Goal: Complete application form: Complete application form

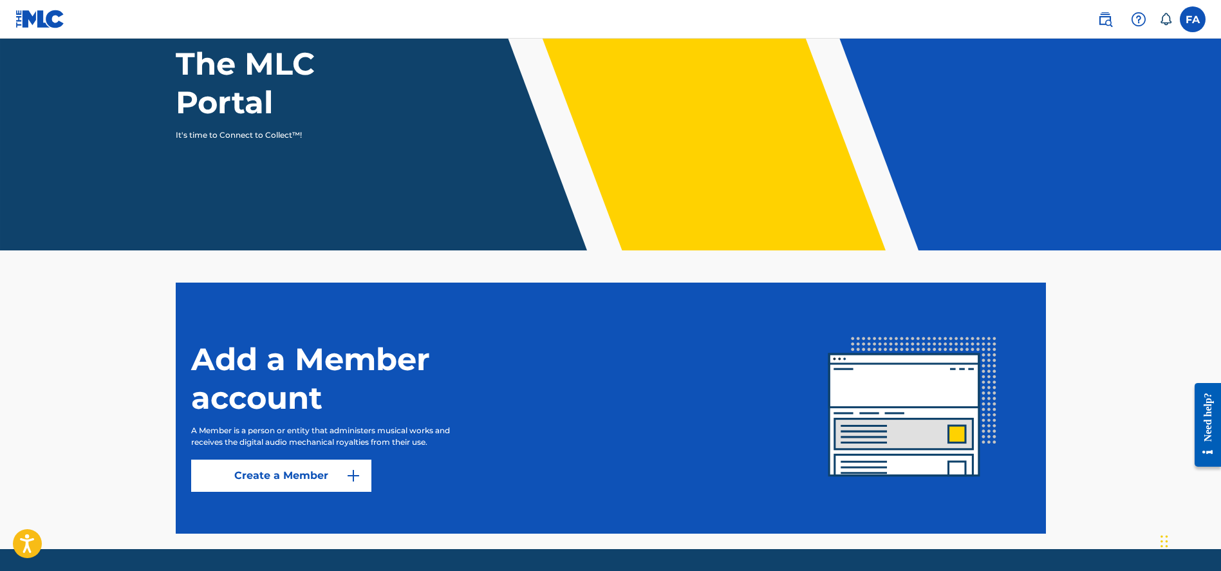
scroll to position [167, 0]
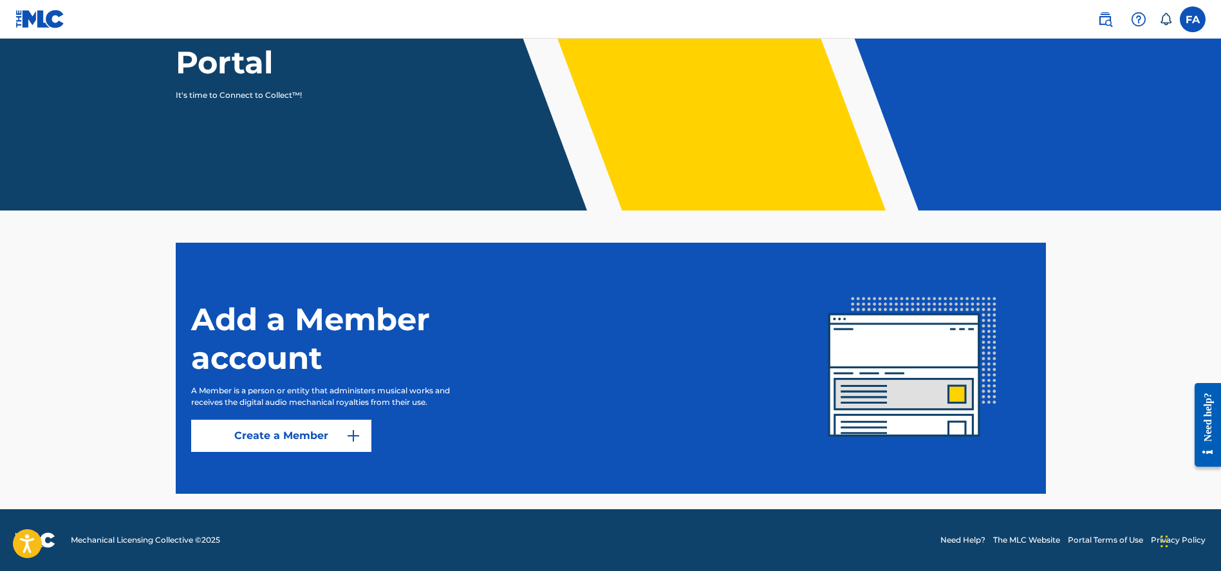
click at [298, 436] on link "Create a Member" at bounding box center [281, 436] width 180 height 32
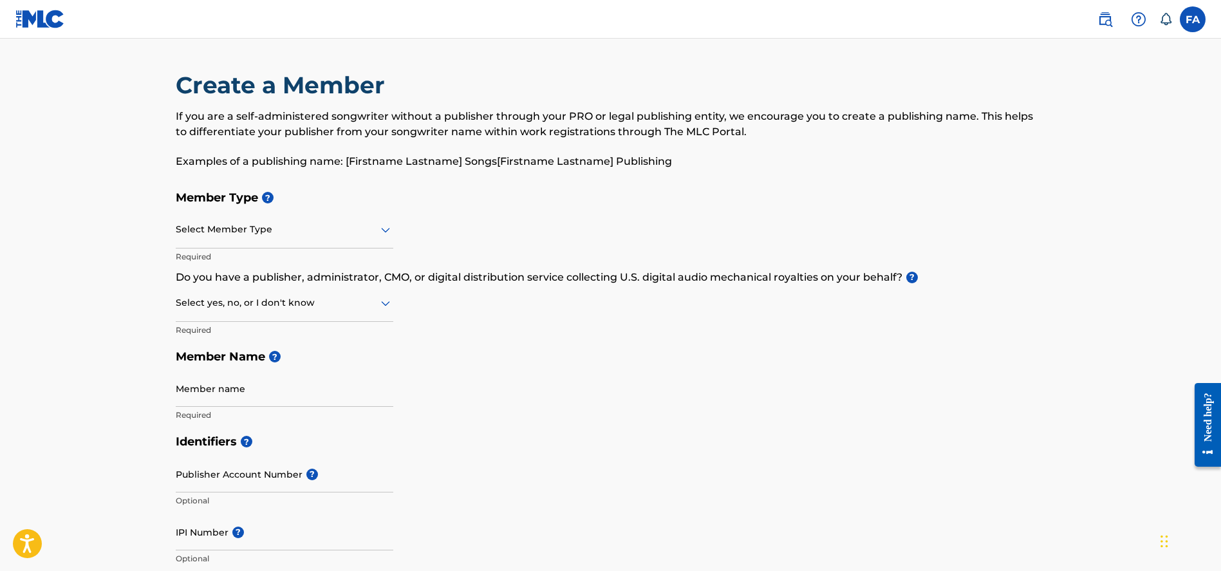
click at [250, 225] on div at bounding box center [284, 229] width 217 height 16
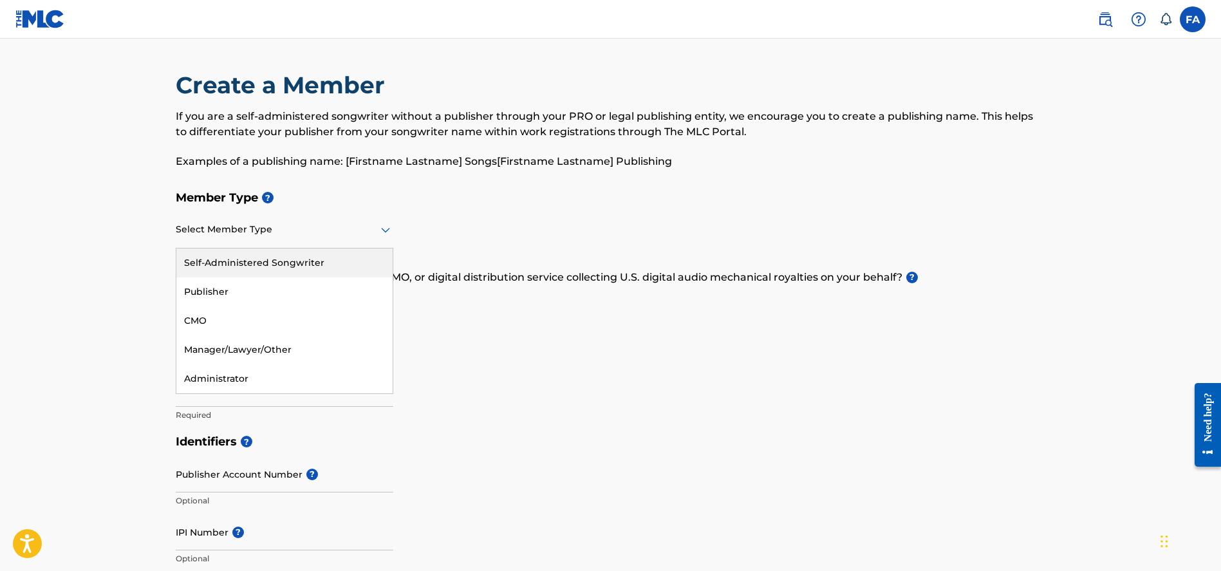
click at [291, 264] on div "Self-Administered Songwriter" at bounding box center [284, 262] width 216 height 29
click at [324, 228] on div at bounding box center [284, 229] width 217 height 16
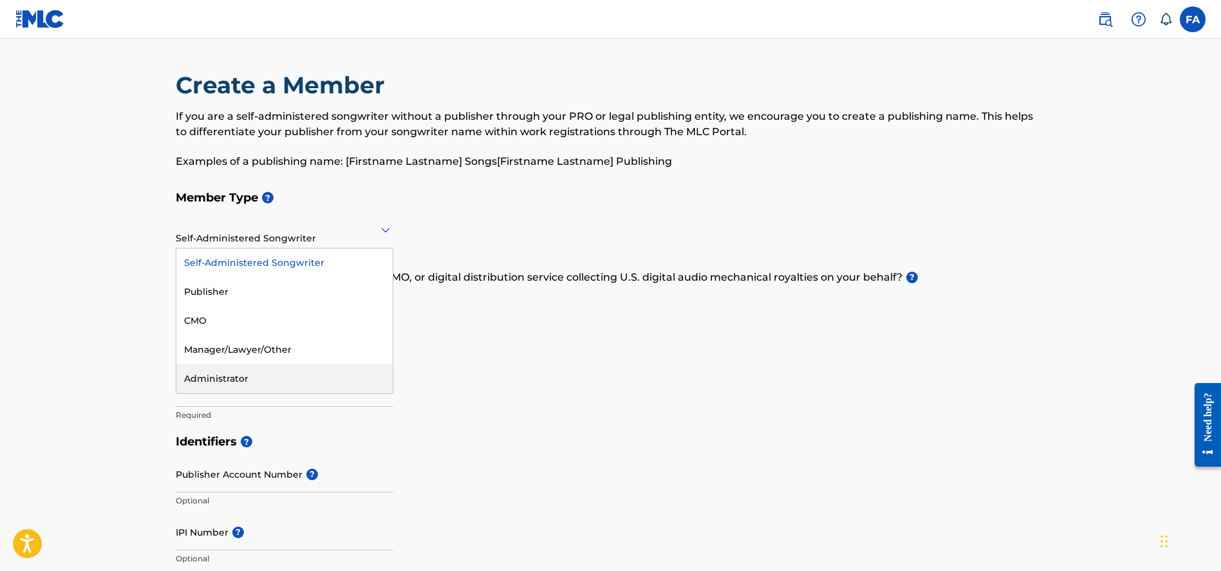
click at [280, 378] on div "Administrator" at bounding box center [284, 378] width 216 height 29
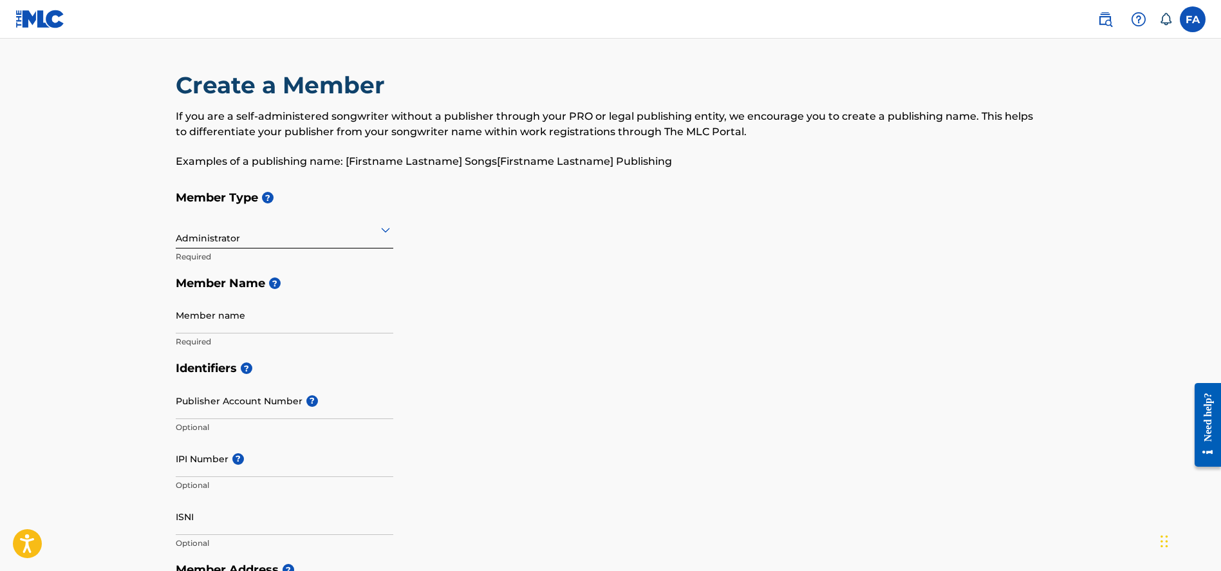
click at [300, 235] on div at bounding box center [284, 229] width 217 height 16
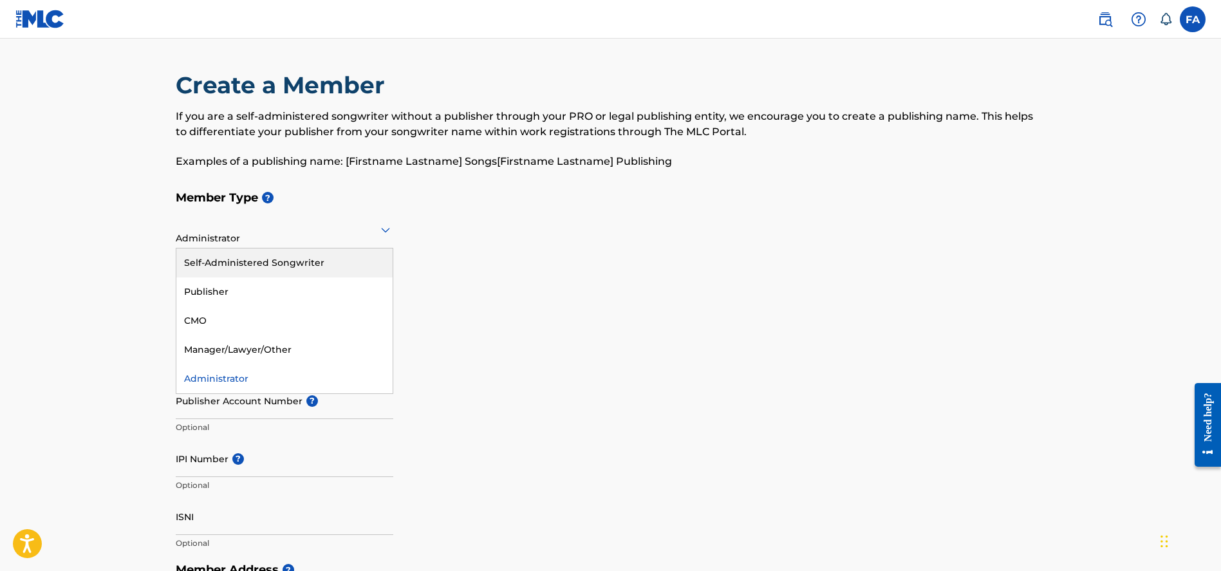
click at [300, 256] on div "Self-Administered Songwriter" at bounding box center [284, 262] width 216 height 29
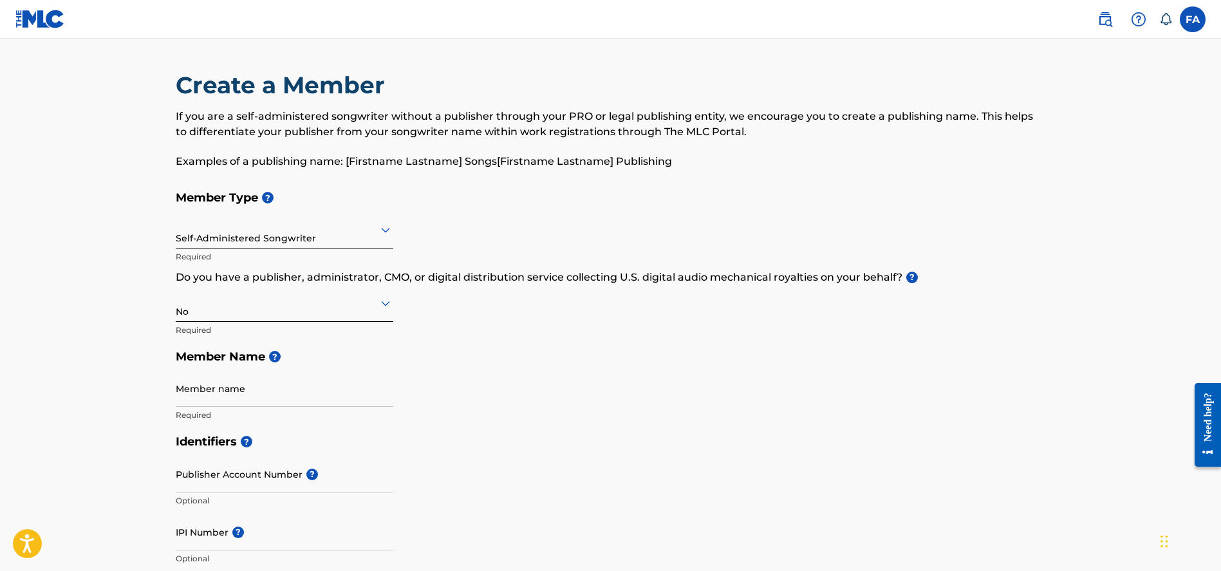
click at [286, 240] on div "Self-Administered Songwriter" at bounding box center [284, 230] width 217 height 32
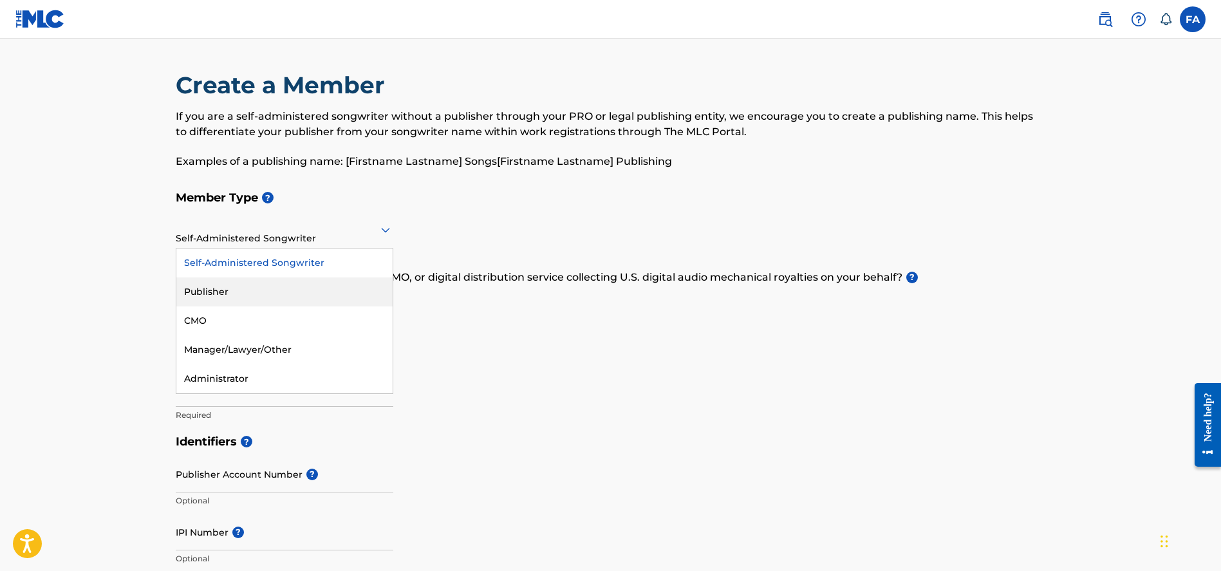
click at [266, 295] on div "Publisher" at bounding box center [284, 291] width 216 height 29
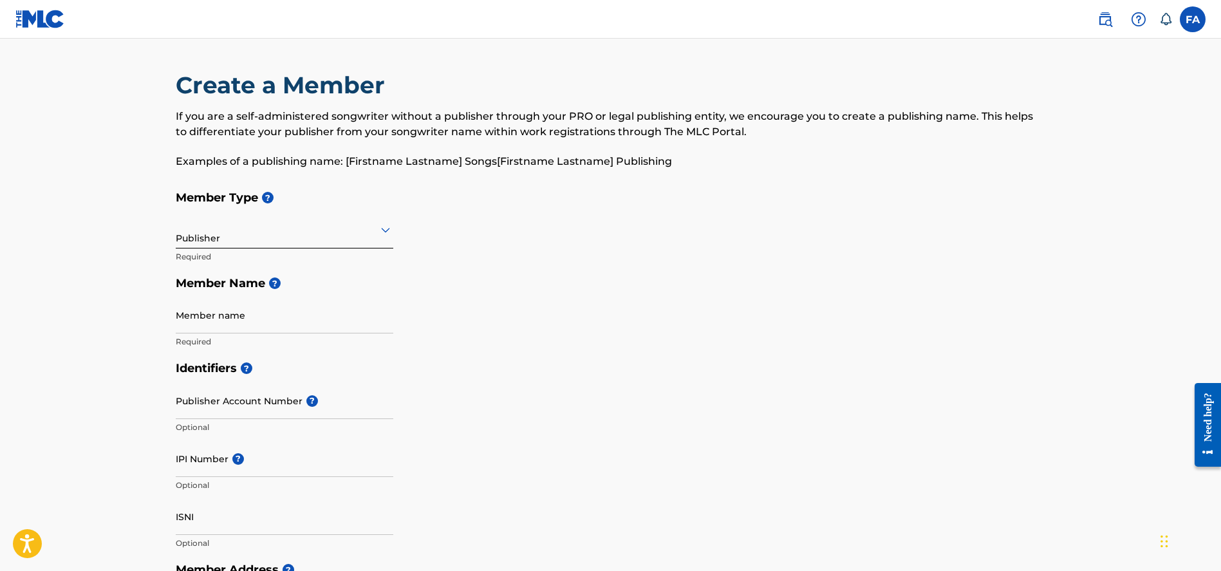
click at [264, 232] on div at bounding box center [284, 229] width 217 height 16
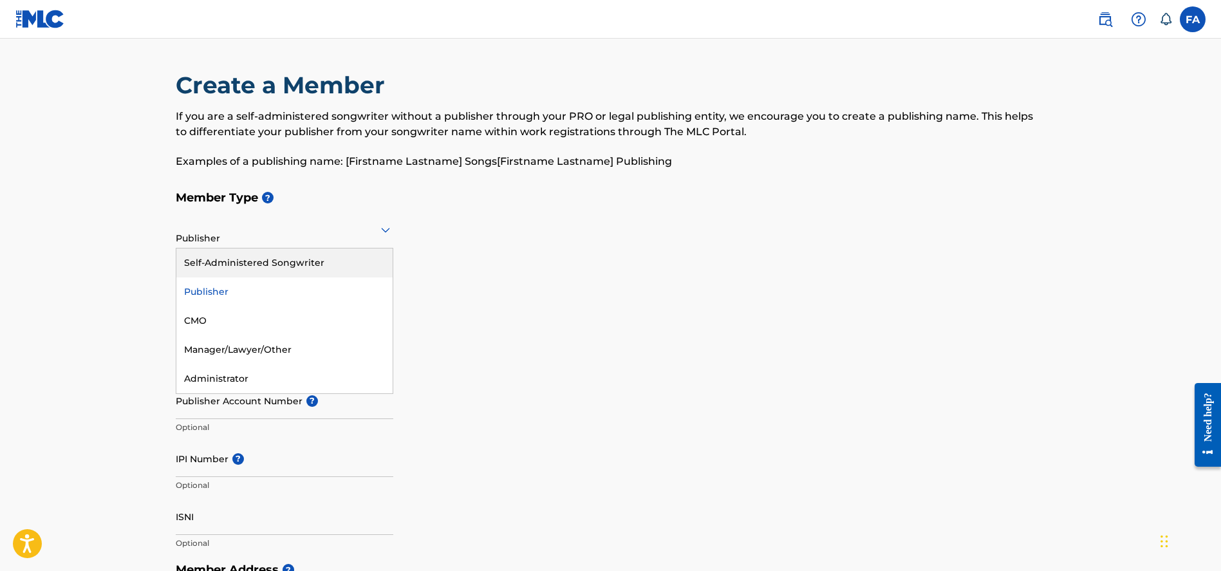
click at [268, 257] on div "Self-Administered Songwriter" at bounding box center [284, 262] width 216 height 29
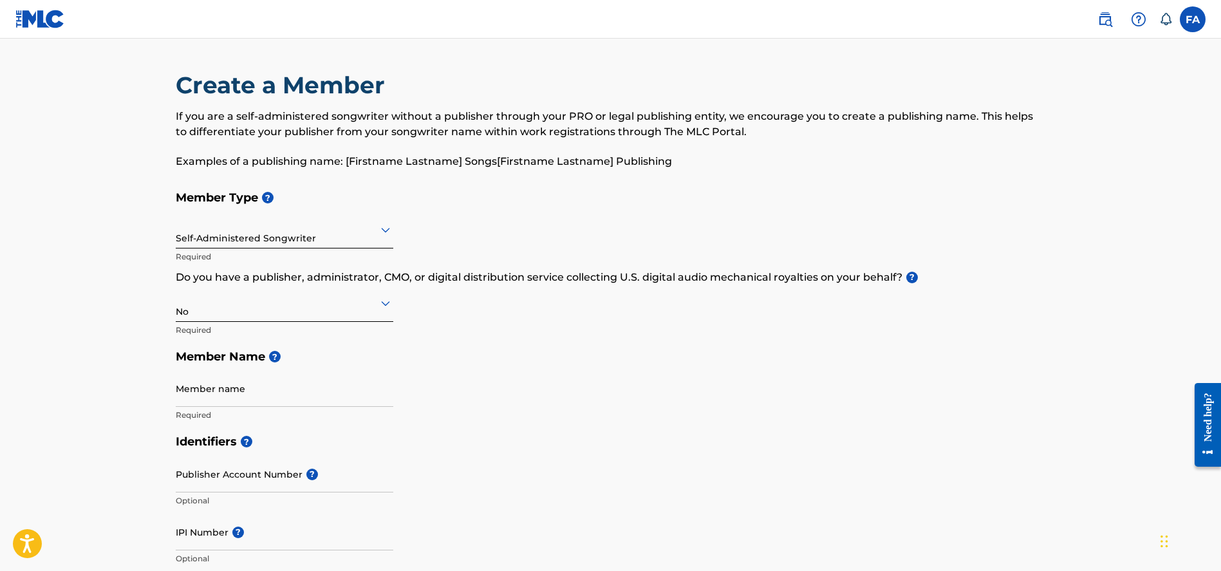
click at [474, 1] on nav "FA FA Frailyn [PERSON_NAME] [EMAIL_ADDRESS][DOMAIN_NAME] Notification Preferenc…" at bounding box center [610, 19] width 1221 height 39
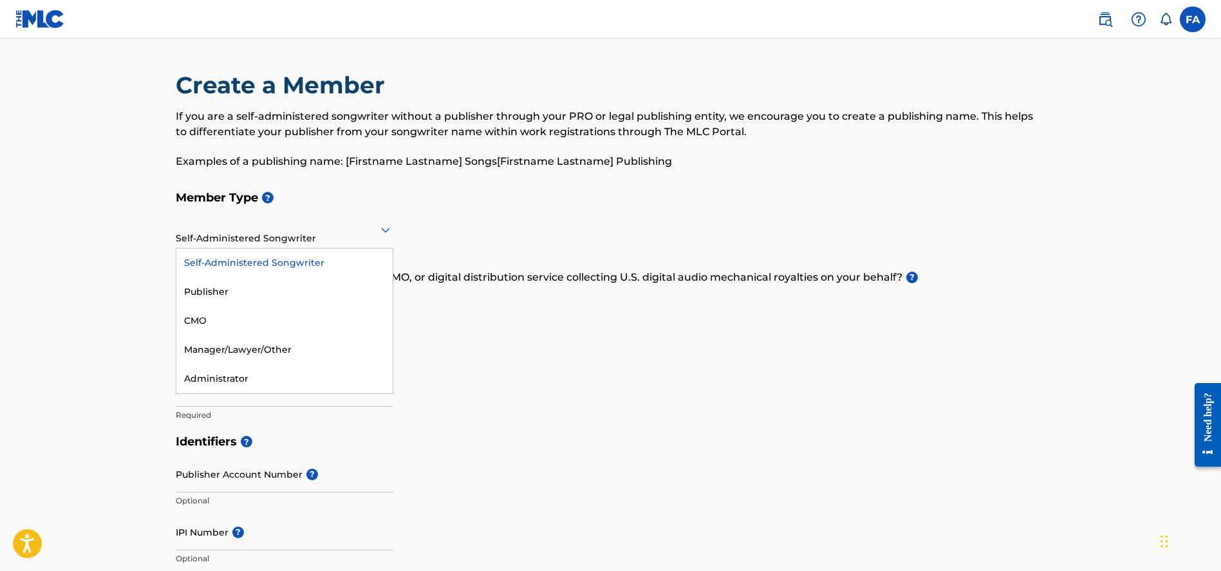
click at [299, 233] on div at bounding box center [284, 229] width 217 height 16
click at [273, 262] on div "Self-Administered Songwriter" at bounding box center [284, 262] width 216 height 29
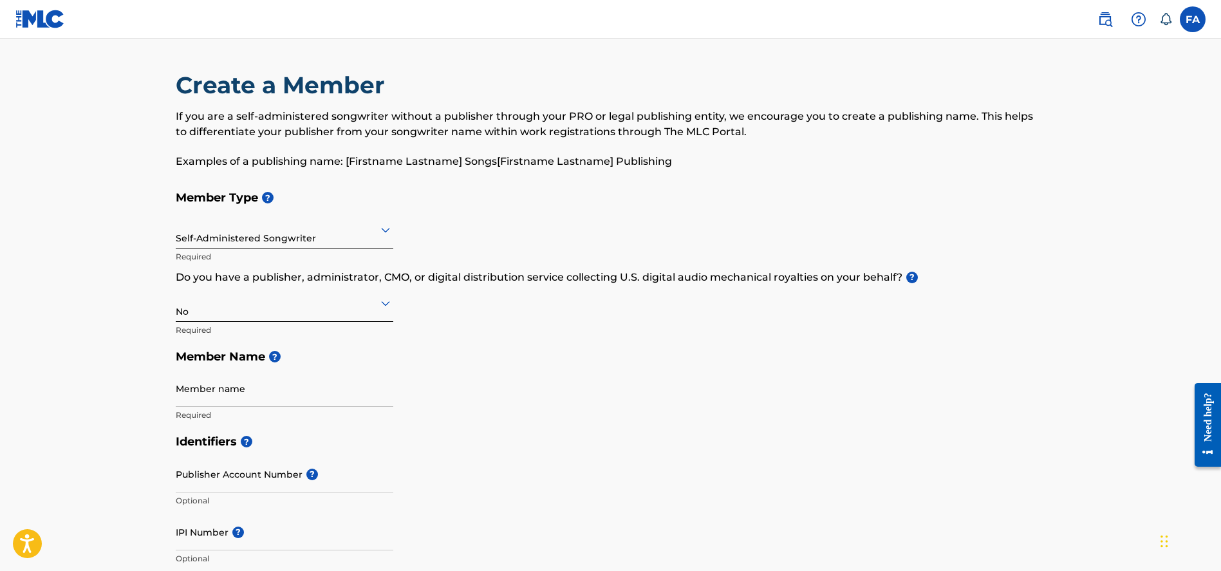
click at [258, 310] on div at bounding box center [284, 303] width 217 height 16
click at [237, 338] on div "Yes" at bounding box center [284, 336] width 216 height 29
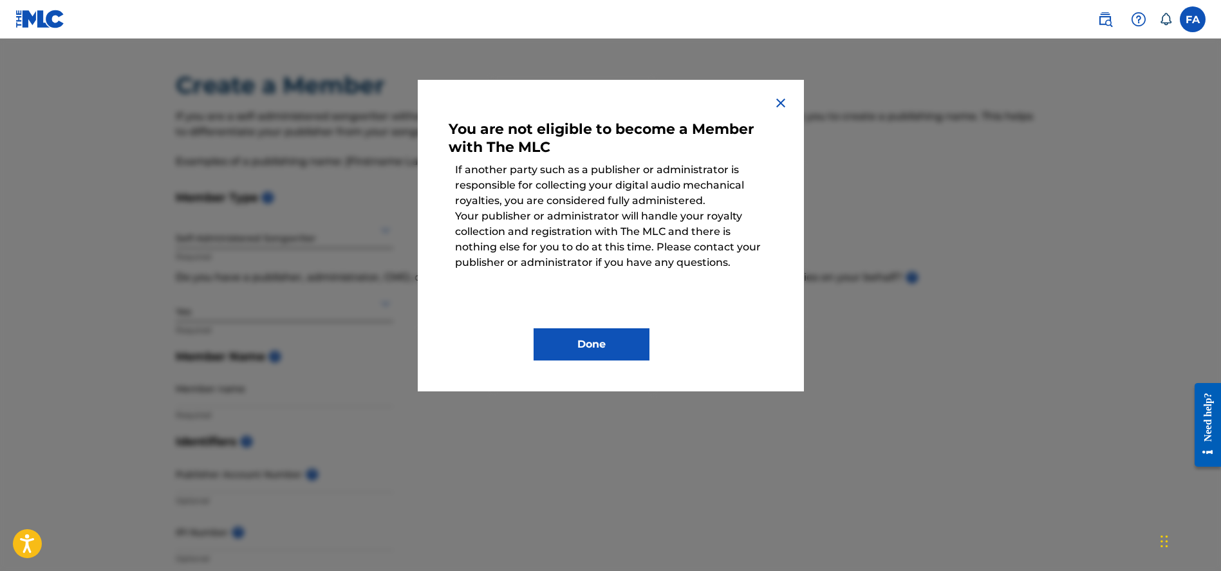
click at [601, 346] on button "Done" at bounding box center [591, 344] width 116 height 32
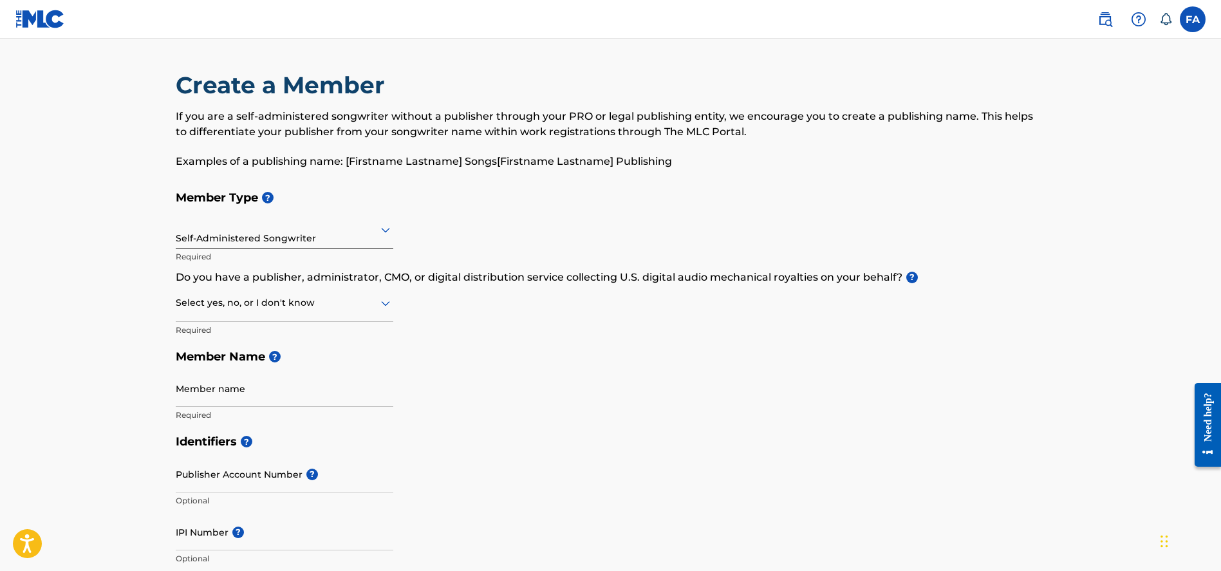
click at [308, 307] on div at bounding box center [284, 303] width 217 height 16
click at [291, 364] on div "No" at bounding box center [284, 365] width 216 height 29
click at [302, 303] on div at bounding box center [284, 303] width 217 height 16
click at [308, 326] on div "Yes" at bounding box center [284, 336] width 216 height 29
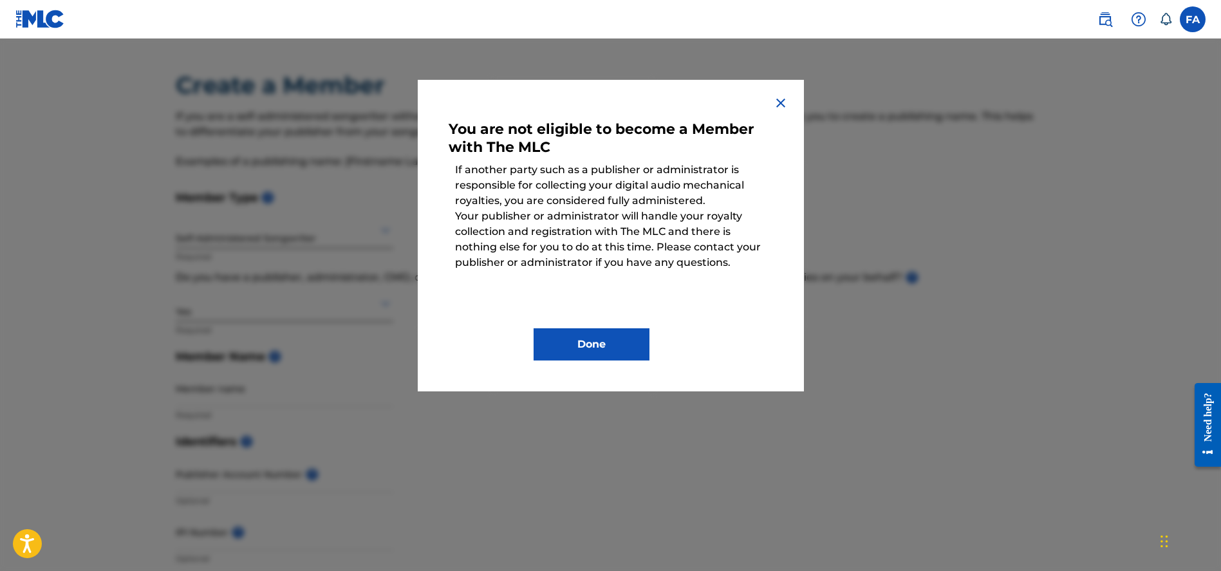
click at [573, 326] on div "Done" at bounding box center [610, 334] width 324 height 51
click at [549, 342] on button "Done" at bounding box center [591, 344] width 116 height 32
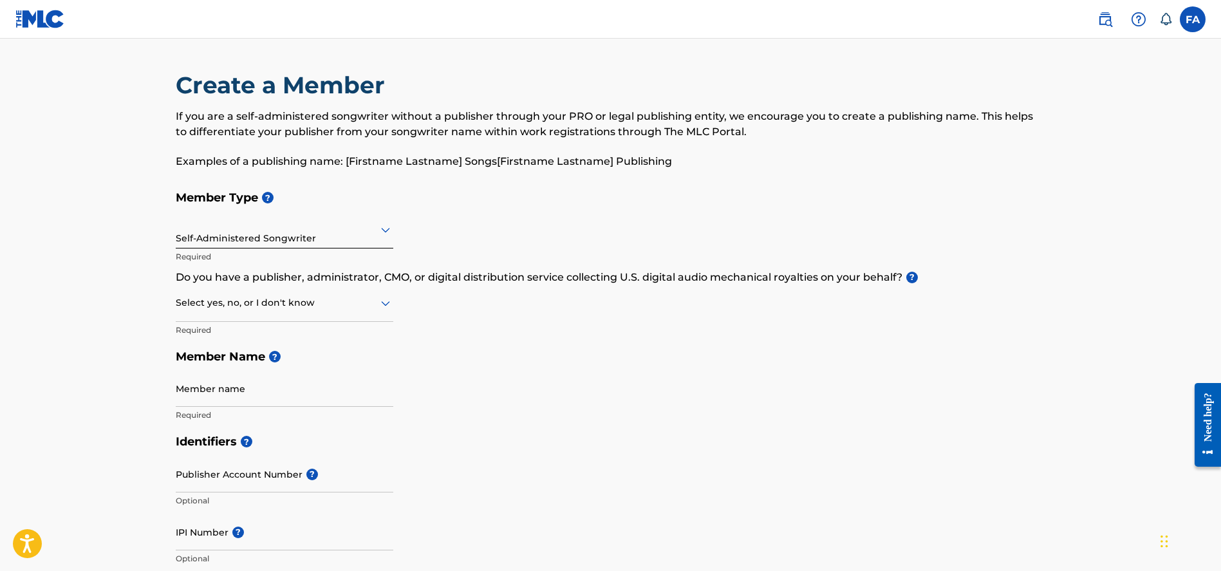
click at [342, 300] on div at bounding box center [284, 303] width 217 height 16
click at [305, 360] on div "No" at bounding box center [284, 365] width 216 height 29
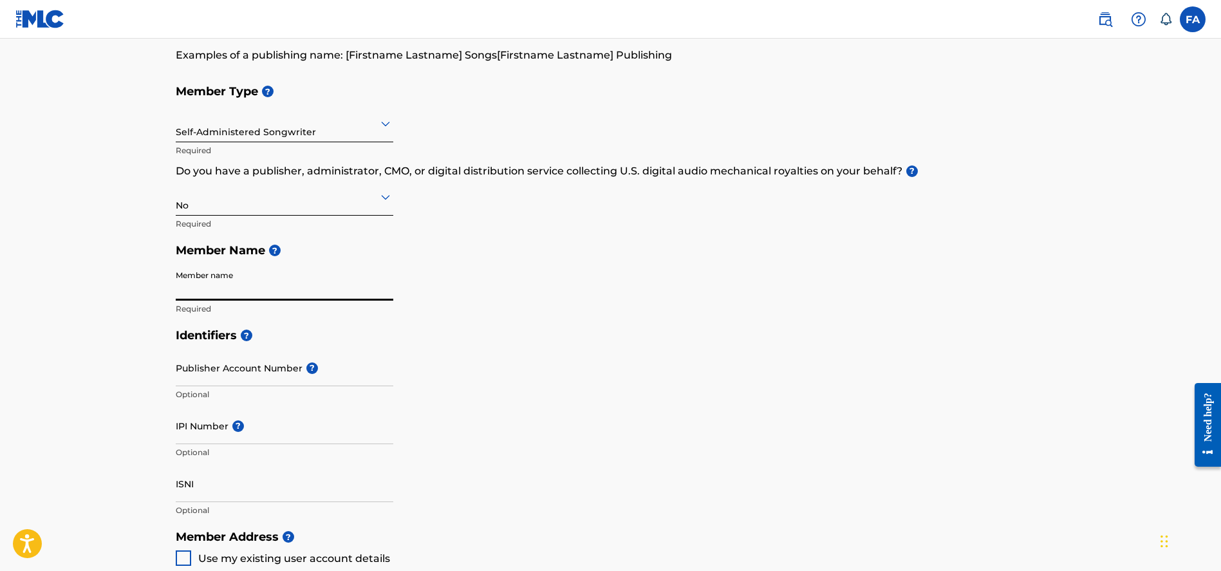
click at [259, 293] on input "Member name" at bounding box center [284, 282] width 217 height 37
click at [268, 372] on input "Publisher Account Number ?" at bounding box center [284, 367] width 217 height 37
click at [278, 290] on input "[PERSON_NAME]" at bounding box center [284, 282] width 217 height 37
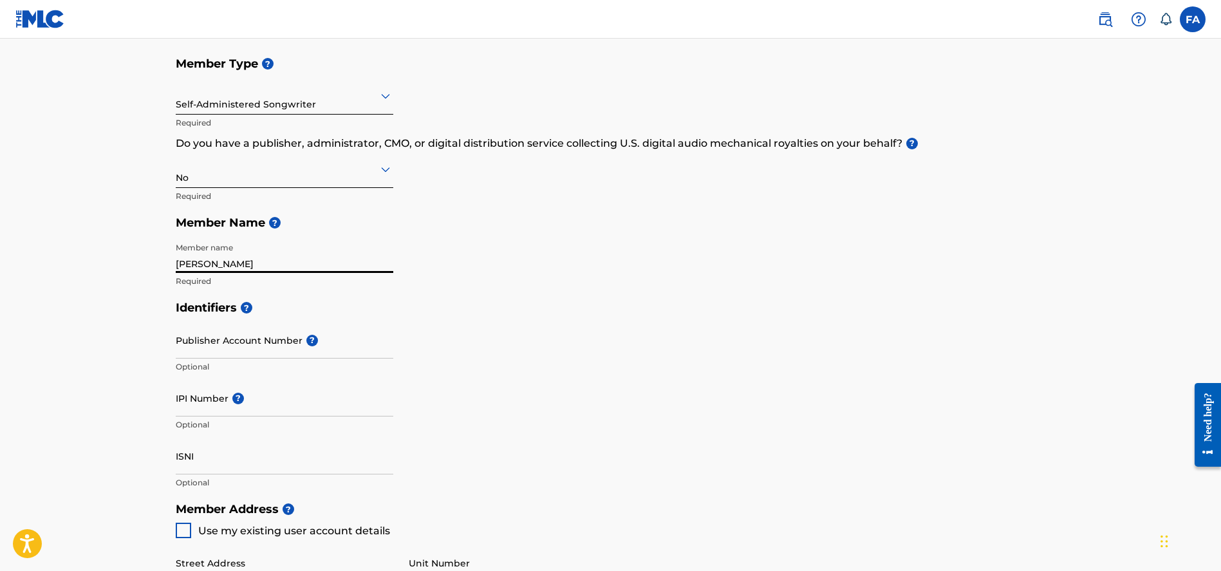
type input "[PERSON_NAME]"
click at [207, 348] on input "Publisher Account Number ?" at bounding box center [284, 340] width 217 height 37
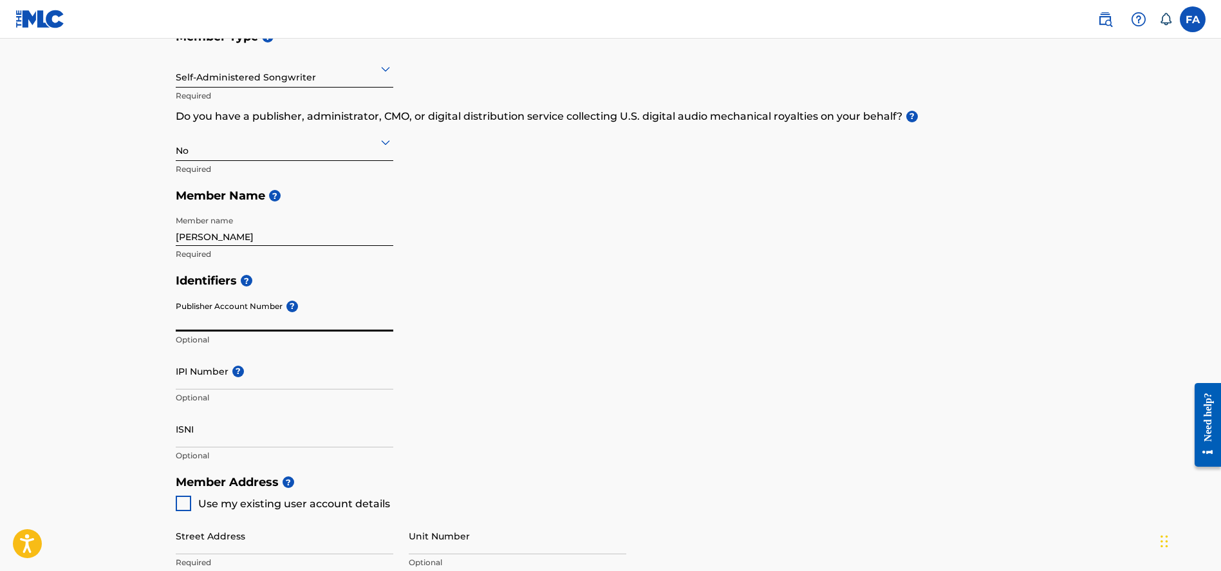
click at [250, 385] on input "IPI Number ?" at bounding box center [284, 371] width 217 height 37
paste input "1032425016"
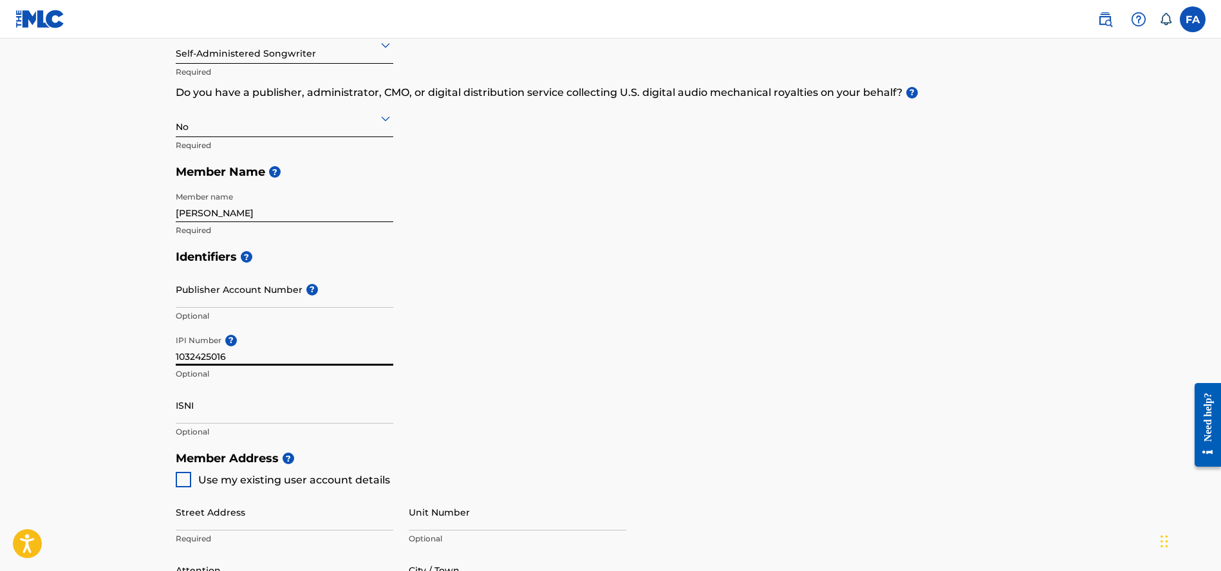
type input "1032425016"
click at [277, 412] on input "ISNI" at bounding box center [284, 405] width 217 height 37
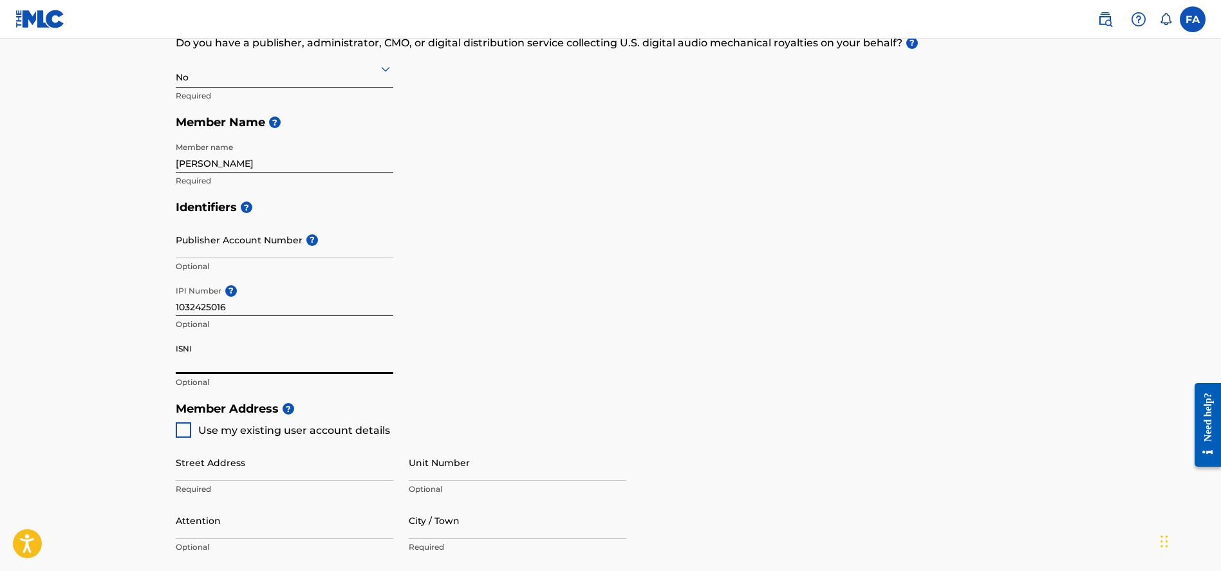
scroll to position [500, 0]
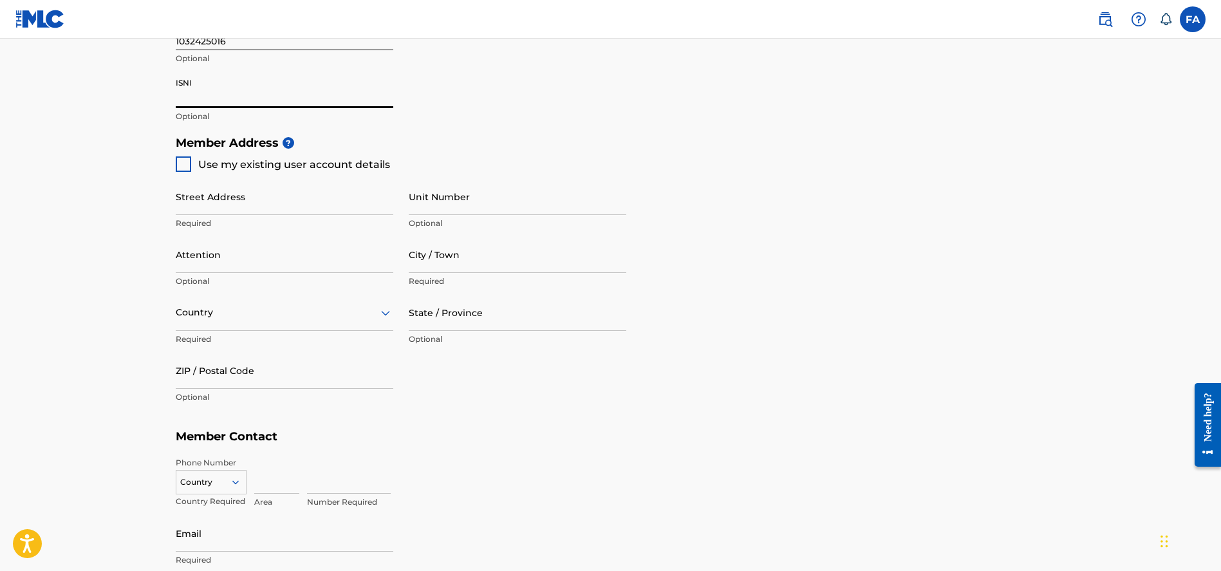
click at [202, 163] on span "Use my existing user account details" at bounding box center [294, 164] width 192 height 12
type input "[STREET_ADDRESS]"
type input "paterson"
type input "07501"
type input "862"
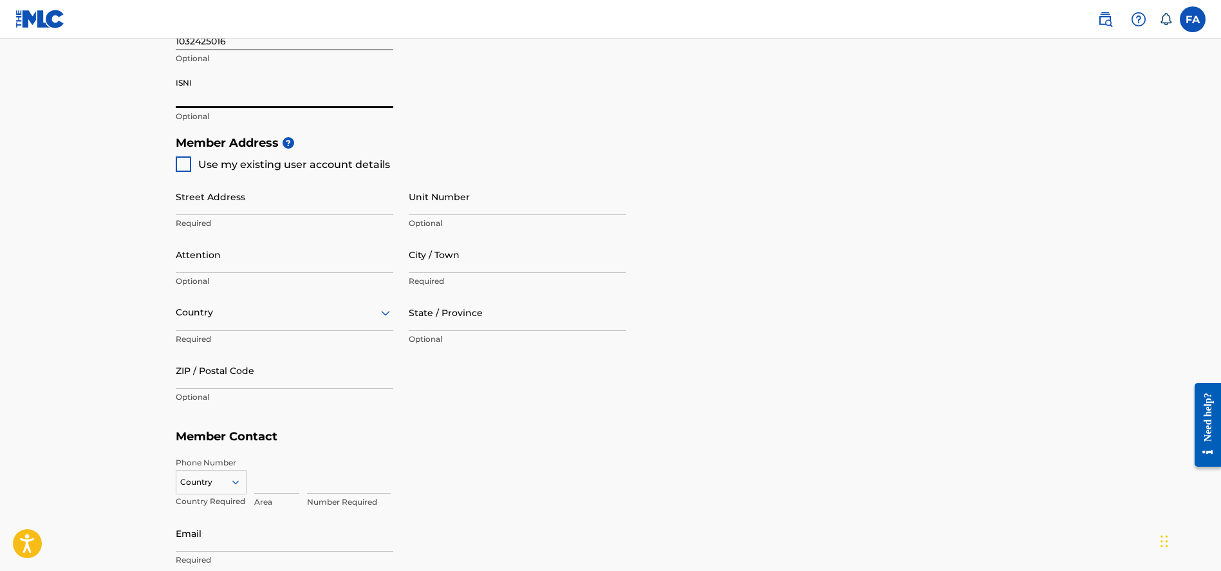
type input "3048279"
type input "[EMAIL_ADDRESS][DOMAIN_NAME]"
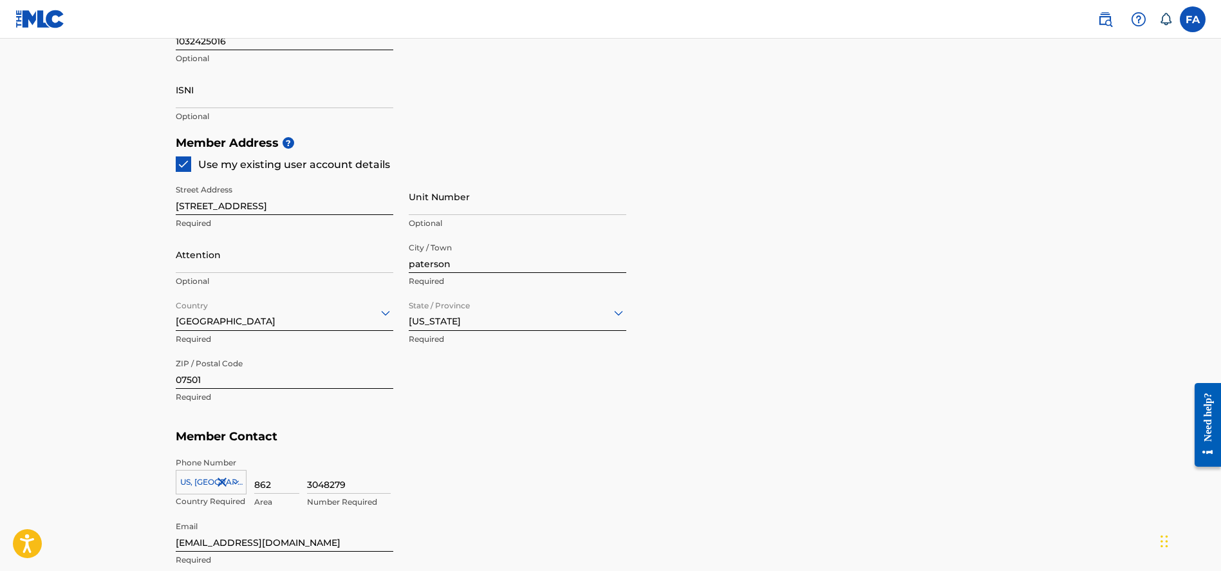
click at [201, 158] on span "Use my existing user account details" at bounding box center [294, 164] width 192 height 12
click at [201, 160] on span "Use my existing user account details" at bounding box center [294, 164] width 192 height 12
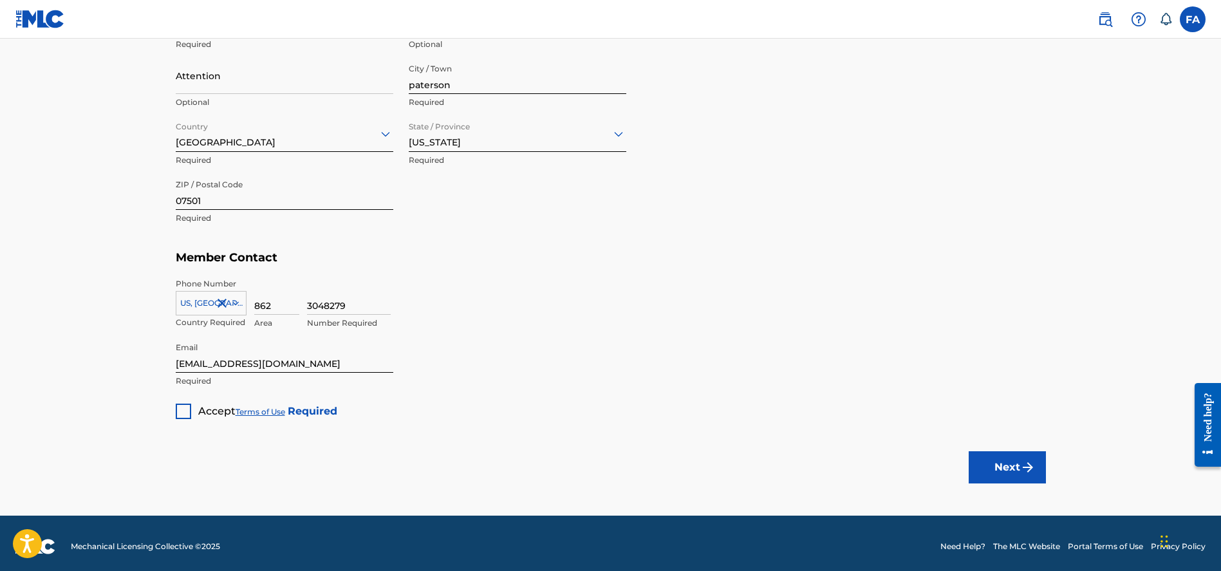
scroll to position [683, 0]
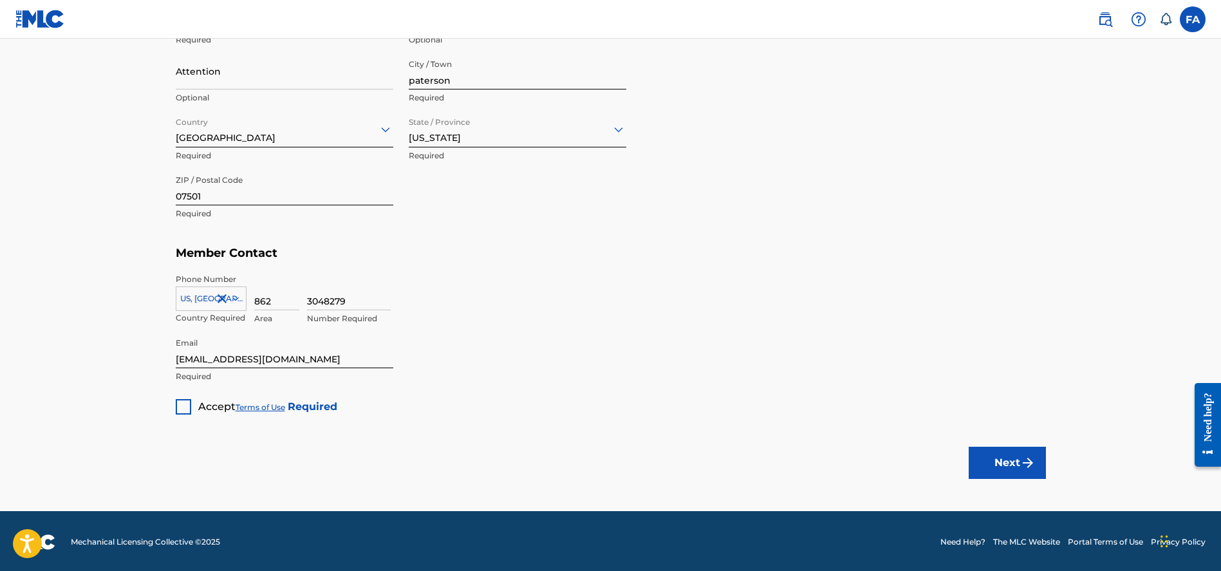
click at [182, 400] on div at bounding box center [183, 406] width 15 height 15
click at [1009, 472] on button "Next" at bounding box center [1006, 463] width 77 height 32
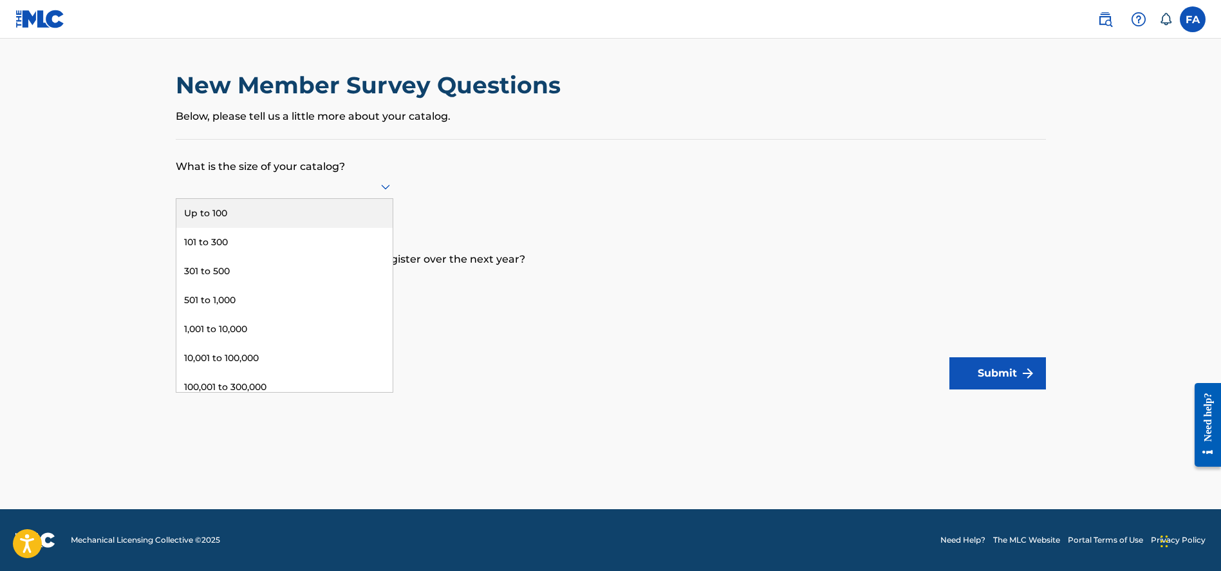
click at [291, 199] on div at bounding box center [284, 186] width 217 height 24
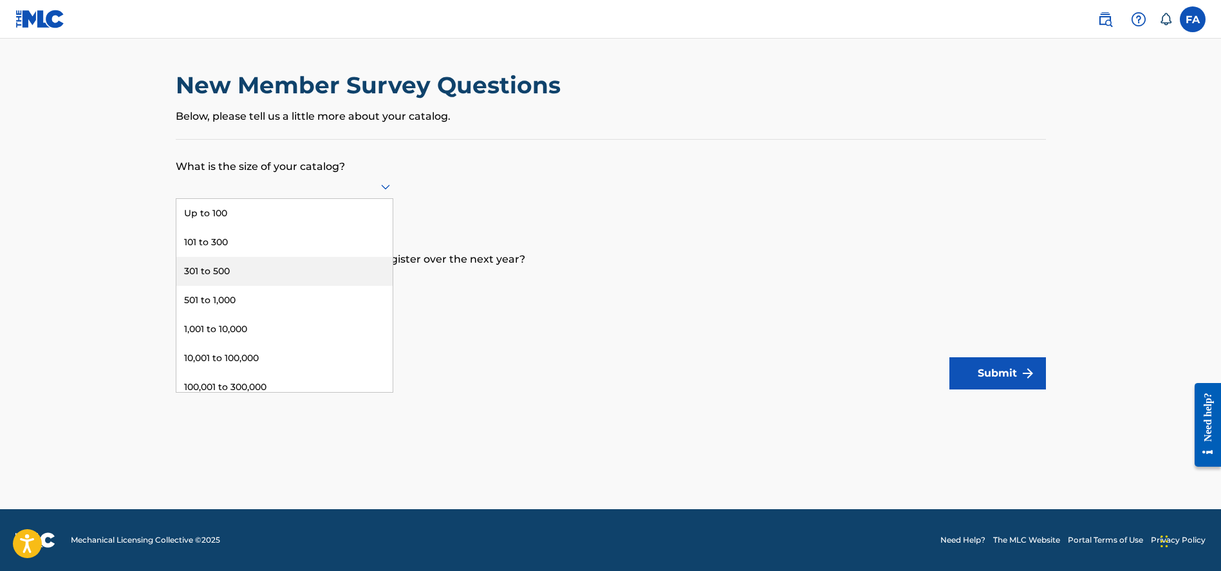
click at [300, 284] on div "301 to 500" at bounding box center [284, 271] width 216 height 29
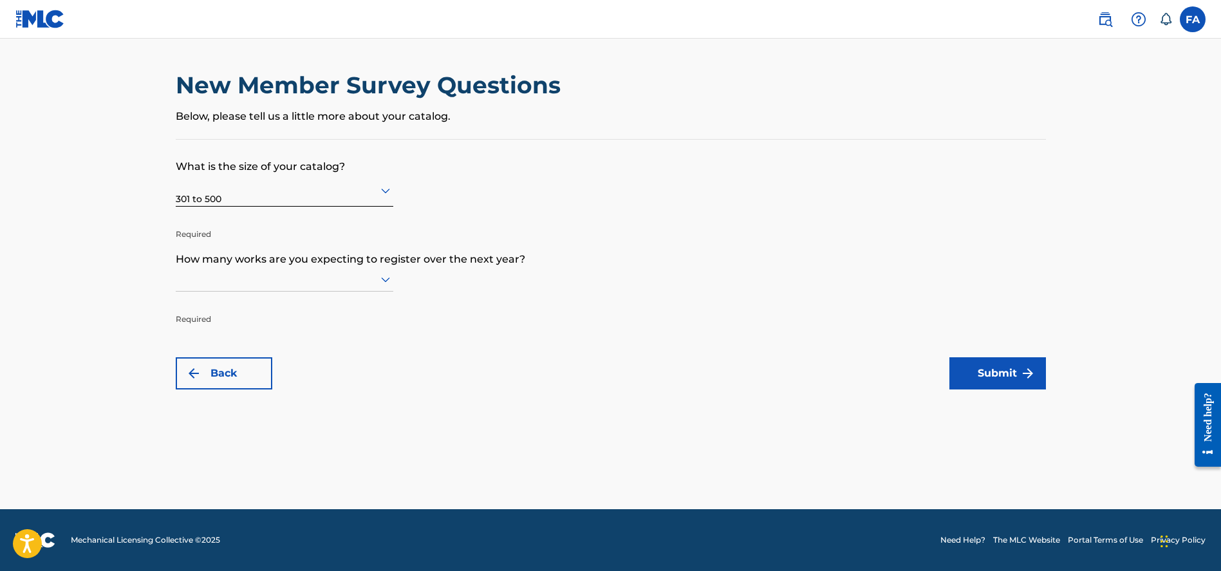
click at [306, 287] on div at bounding box center [284, 279] width 217 height 16
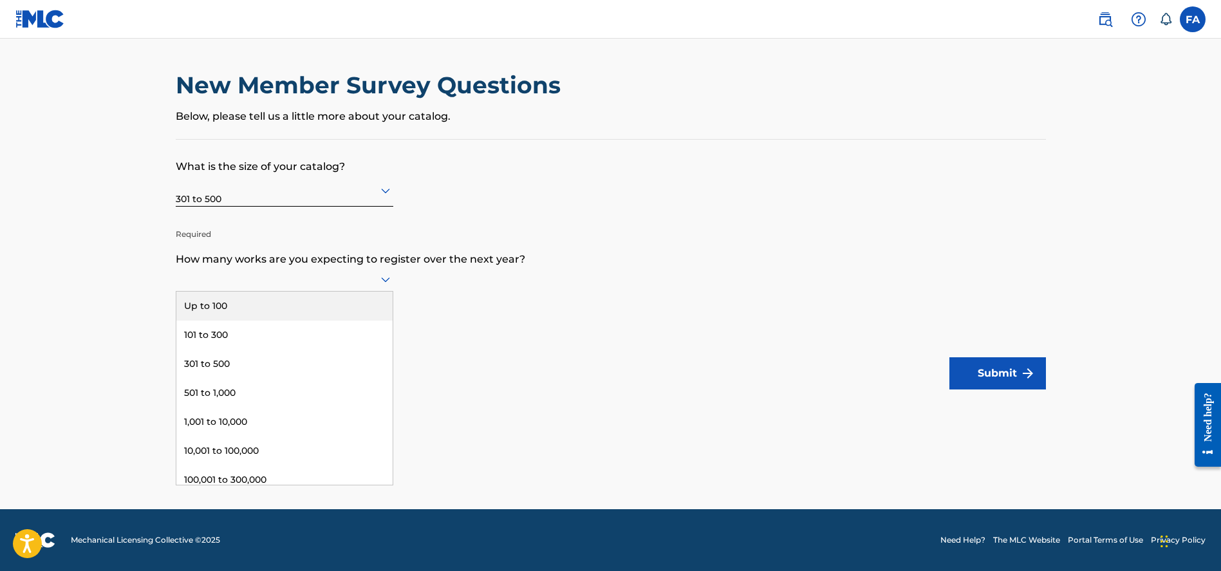
click at [273, 318] on div "Up to 100" at bounding box center [284, 305] width 216 height 29
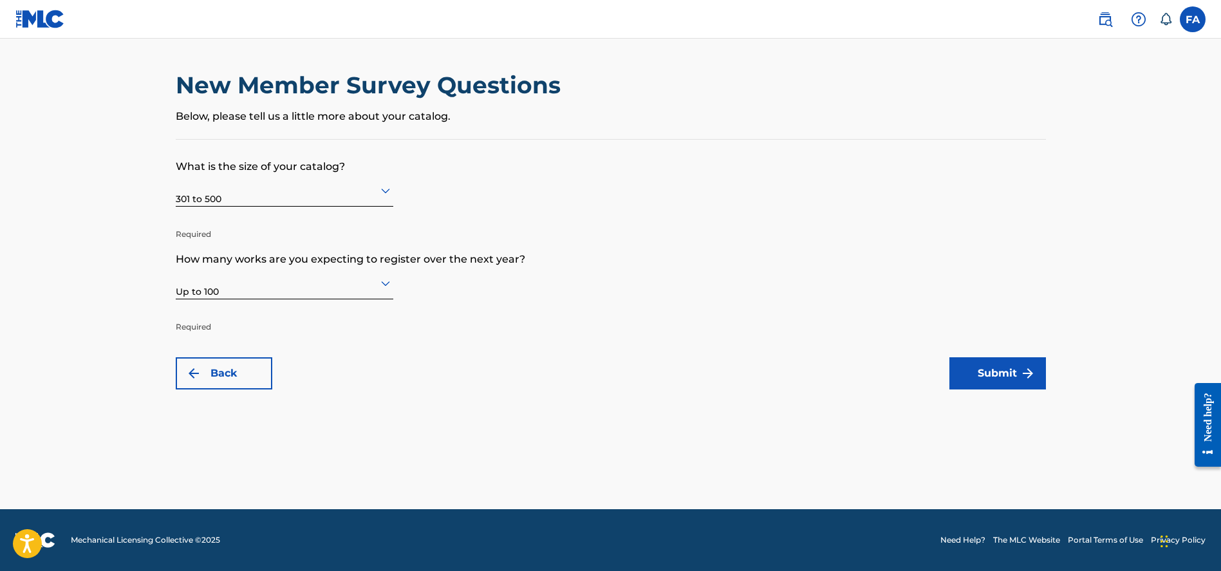
click at [278, 290] on div at bounding box center [284, 283] width 217 height 16
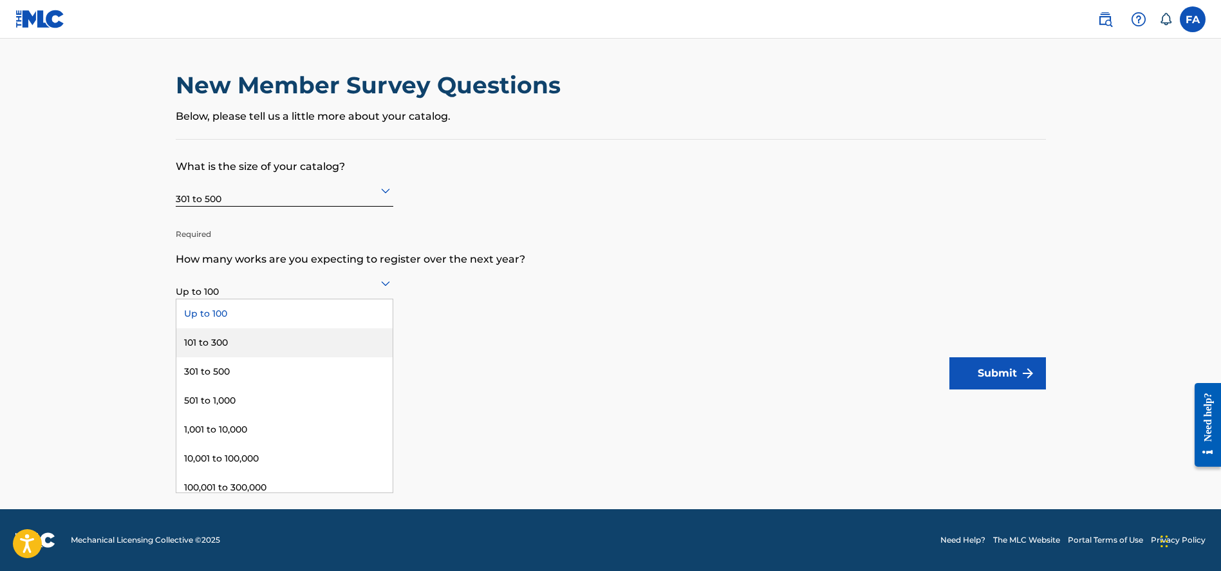
click at [248, 347] on div "101 to 300" at bounding box center [284, 342] width 216 height 29
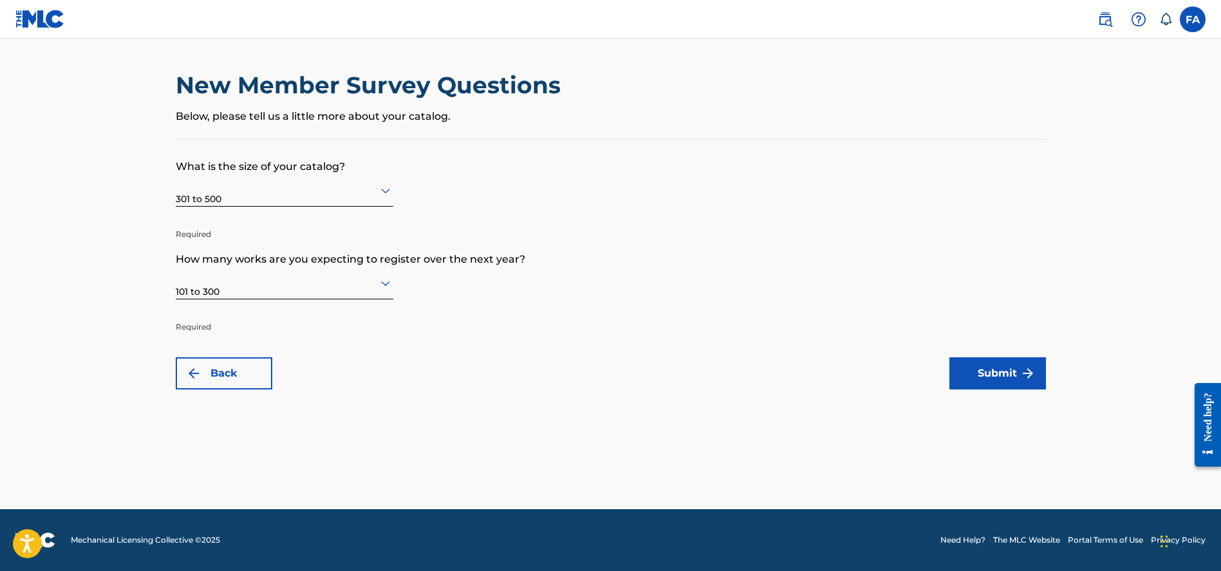
click at [992, 375] on button "Submit" at bounding box center [997, 373] width 97 height 32
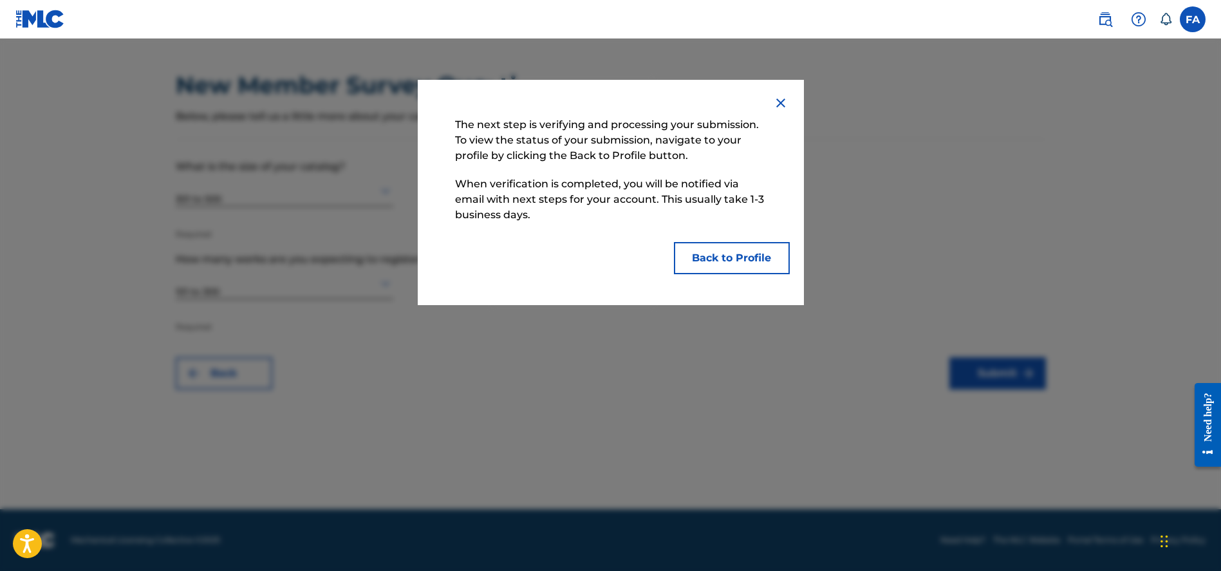
click at [702, 259] on button "Back to Profile" at bounding box center [732, 258] width 116 height 32
